Goal: Information Seeking & Learning: Learn about a topic

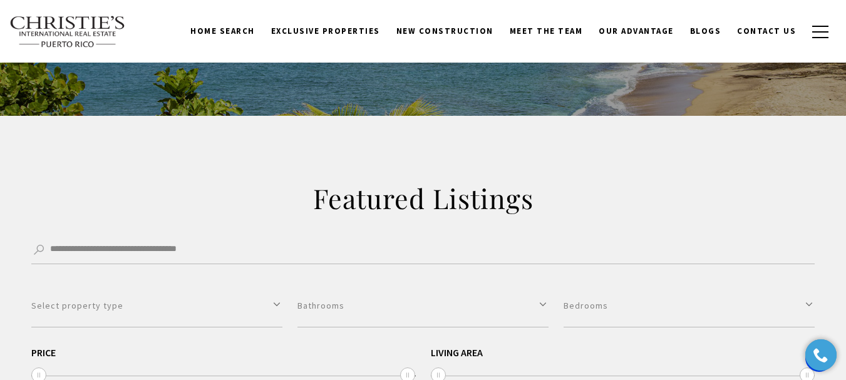
scroll to position [188, 0]
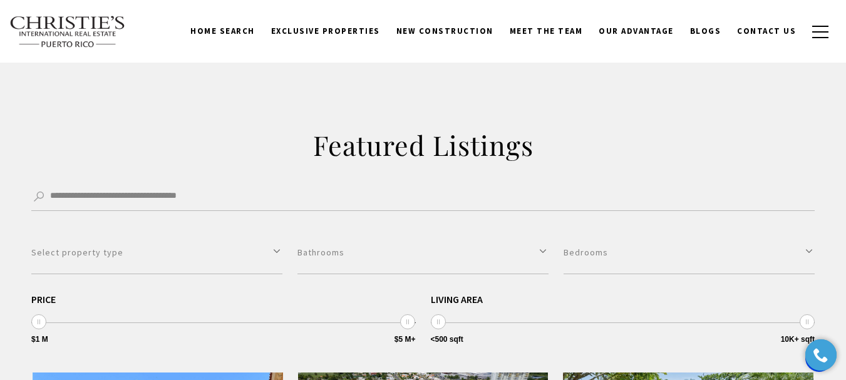
drag, startPoint x: 603, startPoint y: 4, endPoint x: 796, endPoint y: 91, distance: 212.0
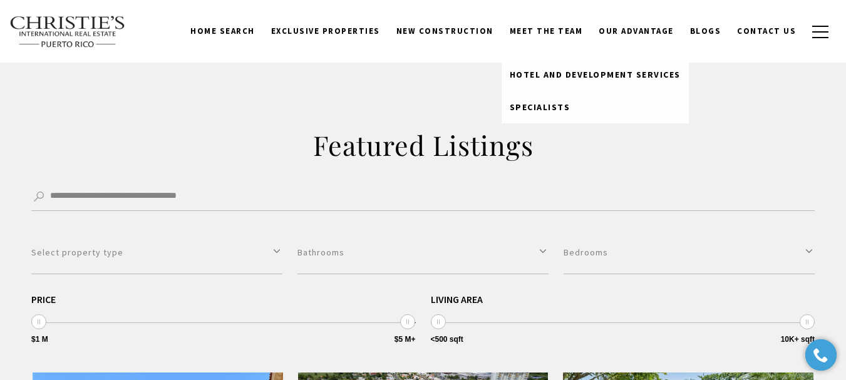
click at [563, 30] on link "Meet the Team" at bounding box center [547, 31] width 90 height 24
click at [555, 28] on link "Meet the Team" at bounding box center [547, 31] width 90 height 24
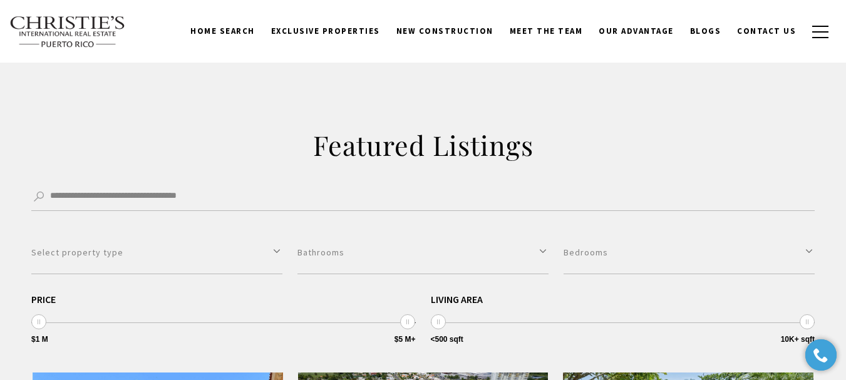
click at [555, 28] on link "Meet the Team" at bounding box center [547, 31] width 90 height 24
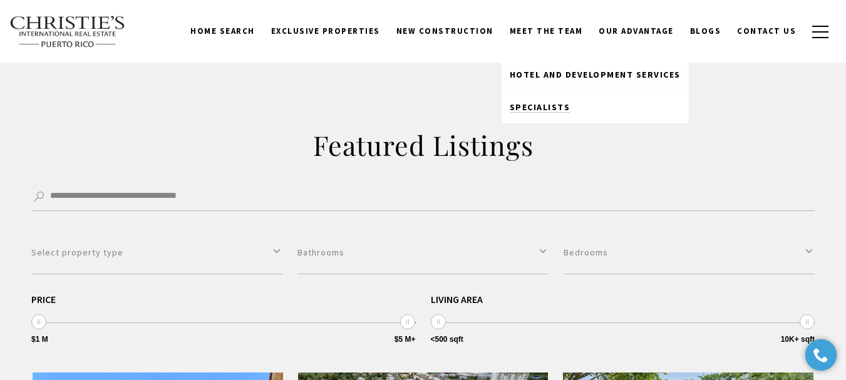
click at [560, 101] on span "Specialists" at bounding box center [540, 106] width 61 height 11
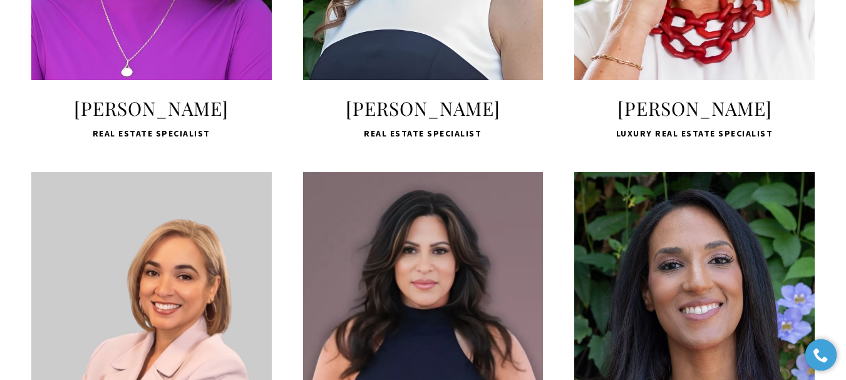
scroll to position [1123, 0]
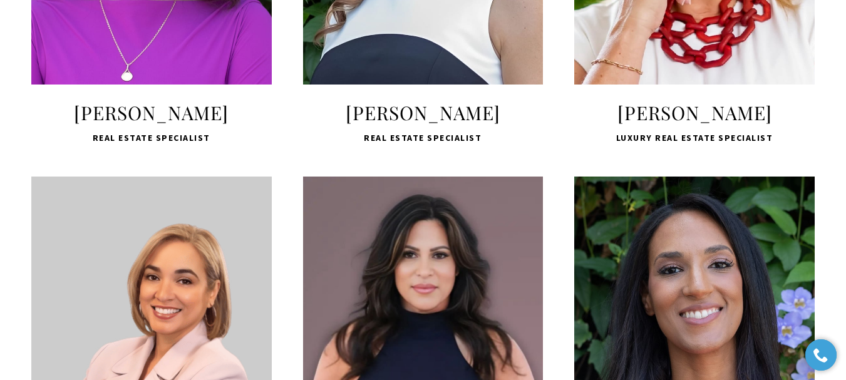
click at [397, 125] on span "Marcela Castellanos" at bounding box center [423, 112] width 241 height 25
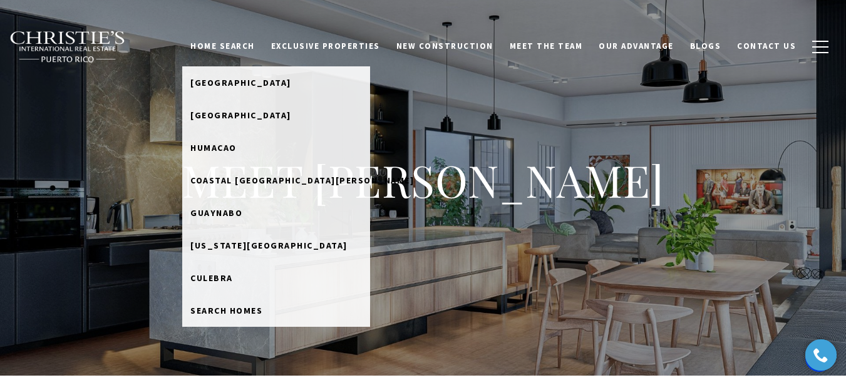
click at [241, 44] on link "Home Search" at bounding box center [222, 46] width 81 height 24
click at [257, 44] on link "Home Search" at bounding box center [222, 46] width 81 height 24
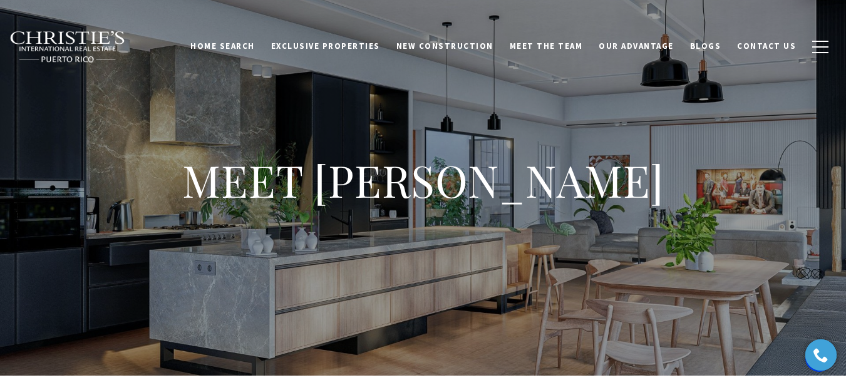
click at [257, 44] on link "Home Search" at bounding box center [222, 46] width 81 height 24
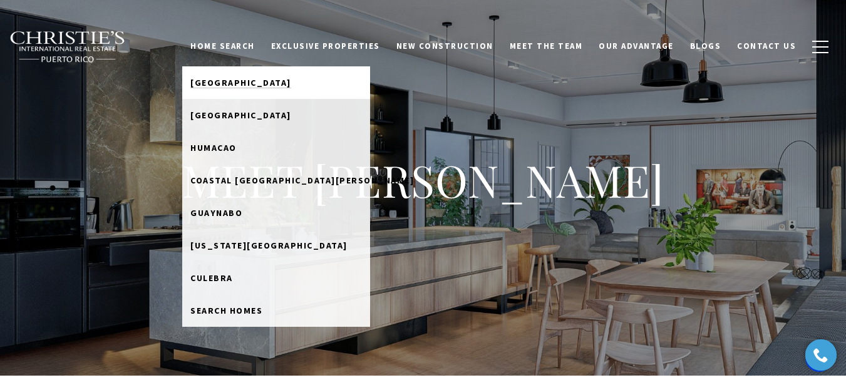
click at [258, 78] on span "[GEOGRAPHIC_DATA]" at bounding box center [240, 82] width 101 height 11
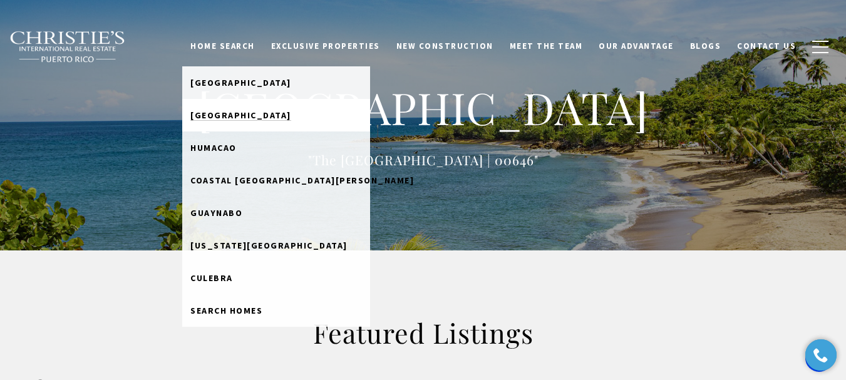
click at [256, 110] on span "Rio Grande" at bounding box center [240, 115] width 101 height 11
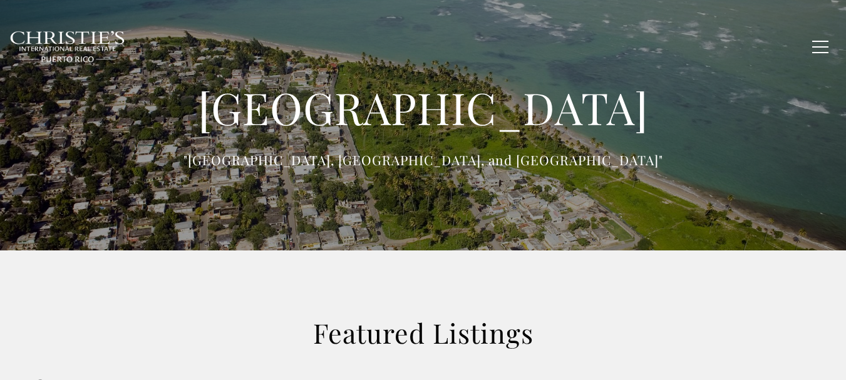
type input "**********"
type input "*********"
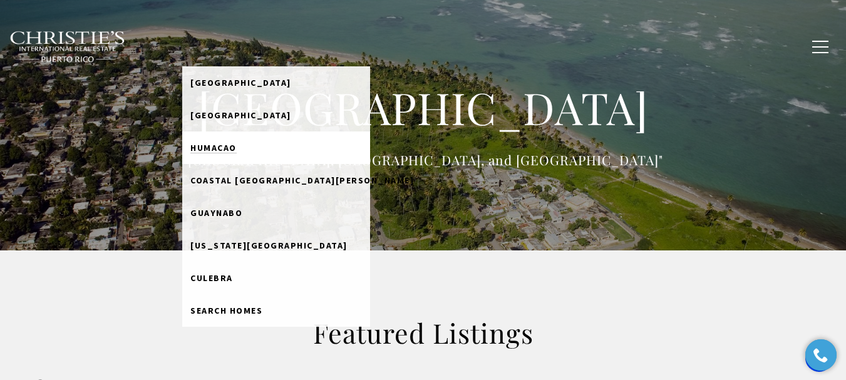
click at [271, 150] on link "Humacao" at bounding box center [276, 148] width 188 height 33
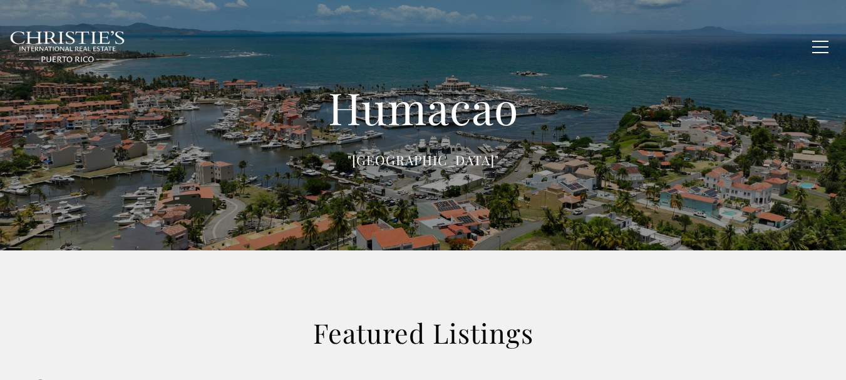
type input "******"
type input "*********"
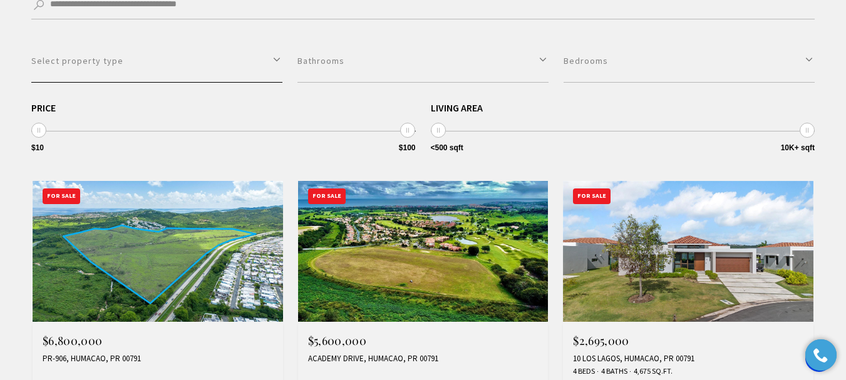
scroll to position [439, 0]
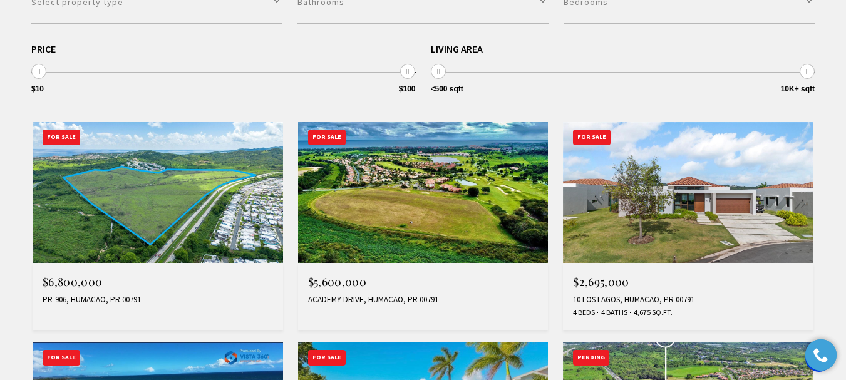
drag, startPoint x: 642, startPoint y: 202, endPoint x: 608, endPoint y: 268, distance: 74.0
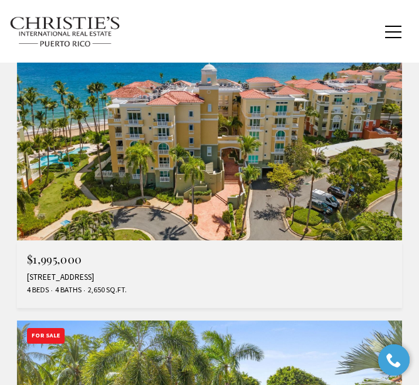
scroll to position [2322, 0]
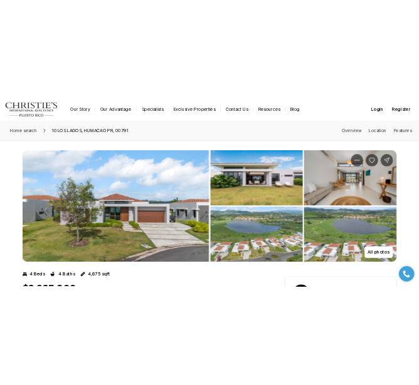
scroll to position [251, 0]
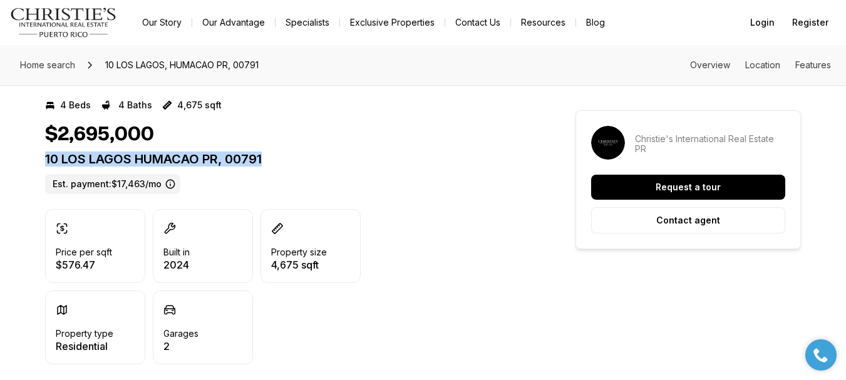
drag, startPoint x: 41, startPoint y: 159, endPoint x: 270, endPoint y: 156, distance: 229.3
click at [270, 156] on p "10 LOS LAGOS HUMACAO PR, 00791" at bounding box center [288, 159] width 486 height 15
copy p "10 LOS LAGOS HUMACAO PR, 00791"
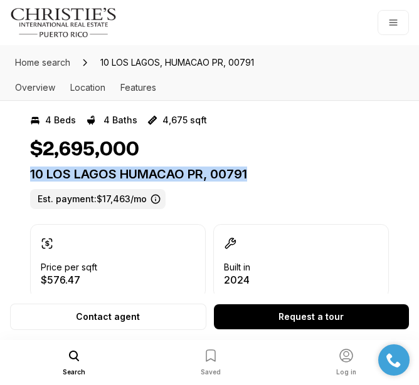
click at [331, 171] on p "10 LOS LAGOS HUMACAO PR, 00791" at bounding box center [209, 174] width 358 height 15
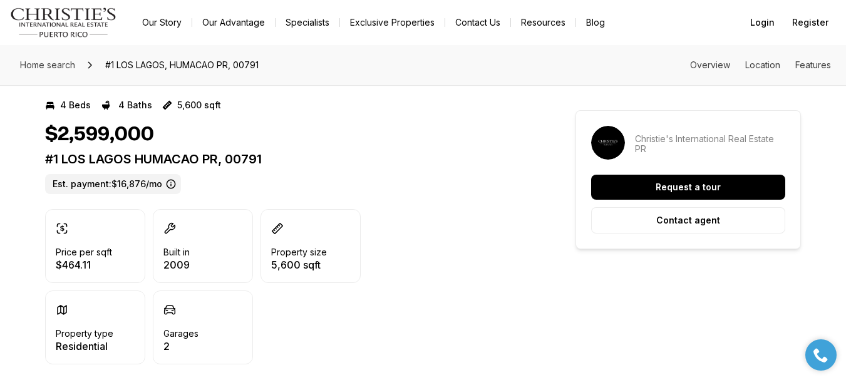
scroll to position [188, 0]
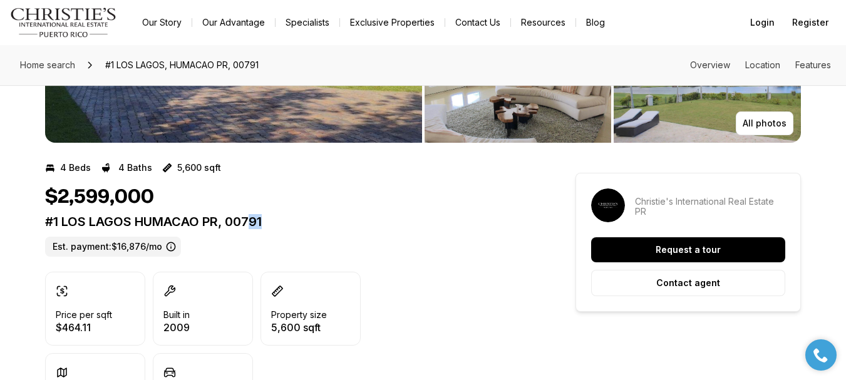
drag, startPoint x: 271, startPoint y: 222, endPoint x: 247, endPoint y: 222, distance: 23.8
click at [247, 222] on p "#1 LOS LAGOS HUMACAO PR, 00791" at bounding box center [288, 221] width 486 height 15
click at [288, 221] on p "#1 LOS LAGOS HUMACAO PR, 00791" at bounding box center [288, 221] width 486 height 15
drag, startPoint x: 288, startPoint y: 221, endPoint x: 31, endPoint y: 217, distance: 257.5
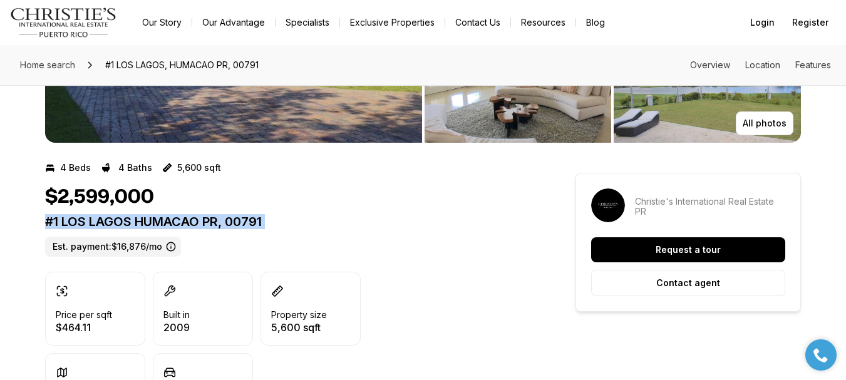
click at [306, 234] on div "#1 LOS LAGOS HUMACAO PR, 00791 Est. payment: $16,876/mo" at bounding box center [288, 235] width 486 height 43
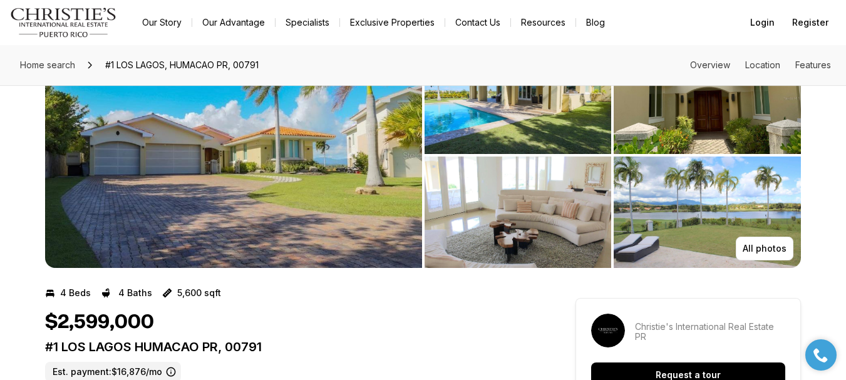
scroll to position [0, 0]
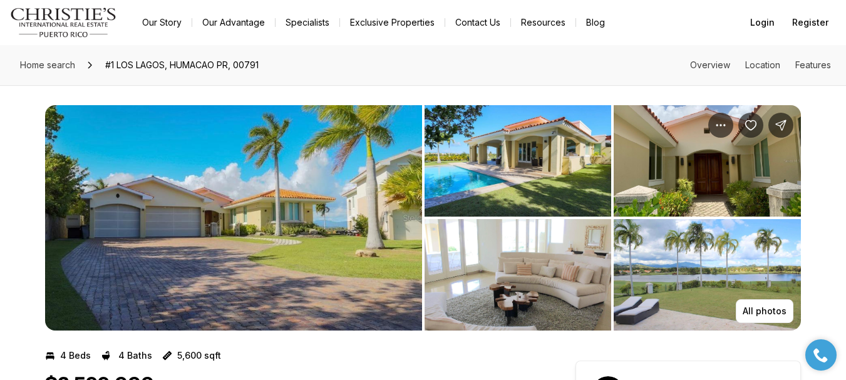
click at [312, 73] on div "Home search #1 LOS LAGOS, HUMACAO PR, 00791 Overview Location Features" at bounding box center [423, 65] width 846 height 40
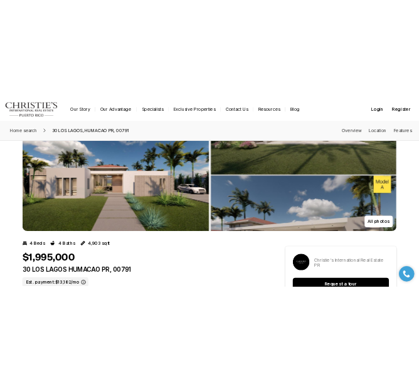
scroll to position [125, 0]
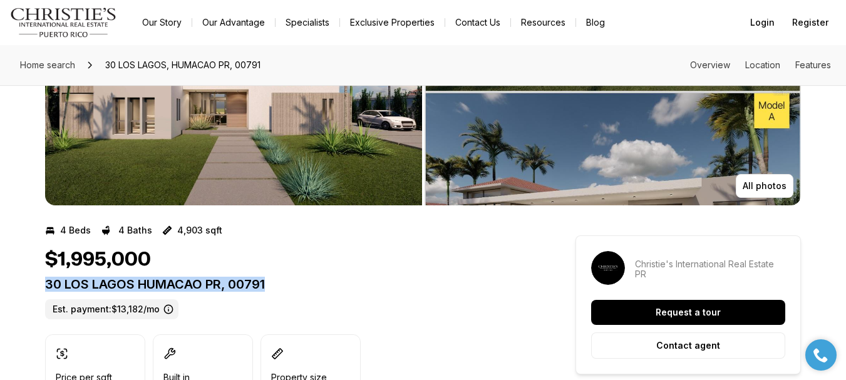
drag, startPoint x: 261, startPoint y: 280, endPoint x: 55, endPoint y: 278, distance: 205.5
copy p "30 LOS LAGOS HUMACAO PR, 00791"
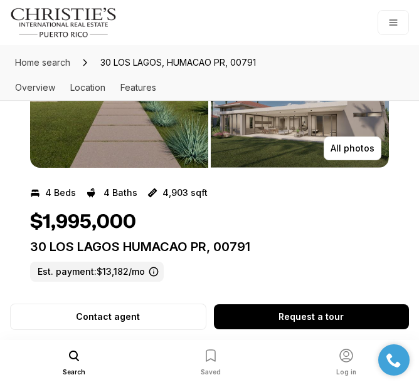
scroll to position [188, 0]
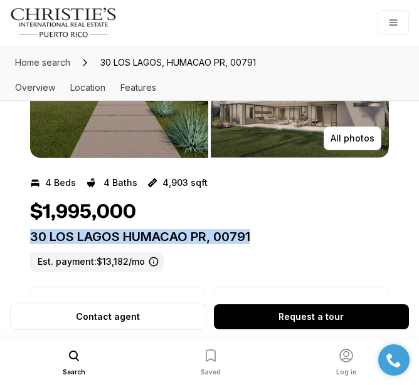
drag, startPoint x: 224, startPoint y: 238, endPoint x: 12, endPoint y: 234, distance: 212.4
copy p "30 LOS LAGOS HUMACAO PR, 00791"
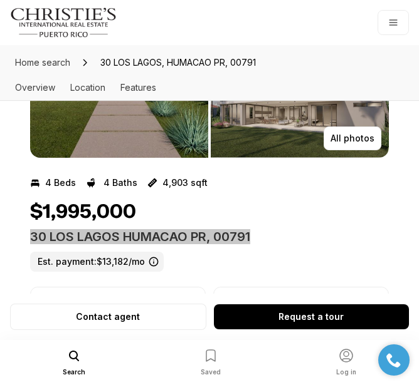
scroll to position [313, 0]
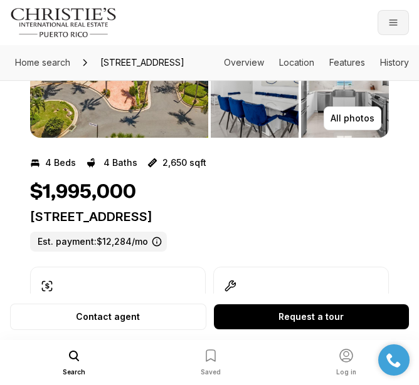
scroll to position [251, 0]
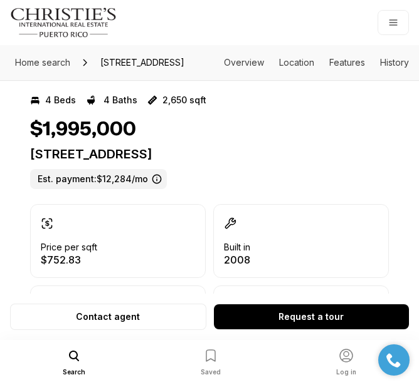
drag, startPoint x: 335, startPoint y: 177, endPoint x: 27, endPoint y: 170, distance: 307.7
copy p "400 OCEAN DRIVE #453 HUMACAO PR, 00791"
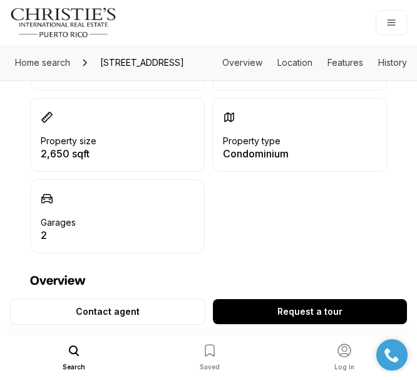
scroll to position [251, 0]
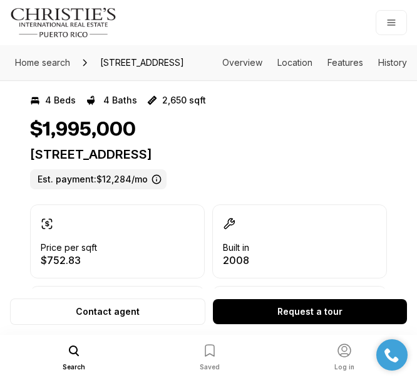
click at [170, 142] on div "$1,995,000" at bounding box center [208, 130] width 357 height 24
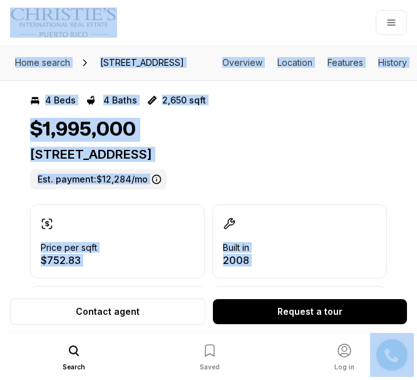
copy body "Go to: Homepage Our Story Our Advantage Specialists Exclusive Properties Contac…"
